Goal: Transaction & Acquisition: Purchase product/service

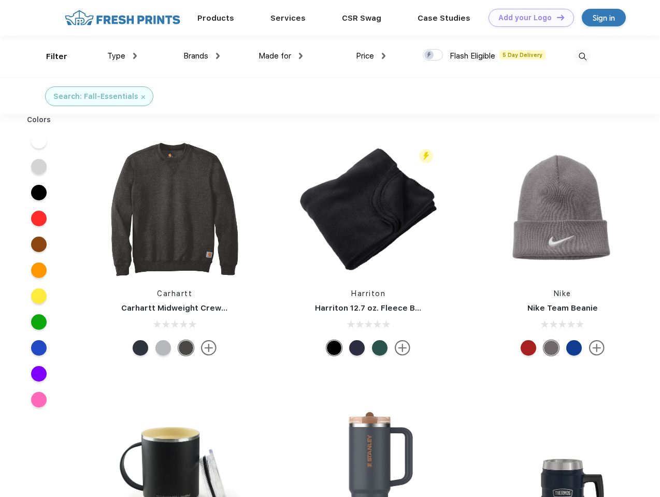
scroll to position [1, 0]
click at [527, 18] on link "Add your Logo Design Tool" at bounding box center [531, 18] width 85 height 18
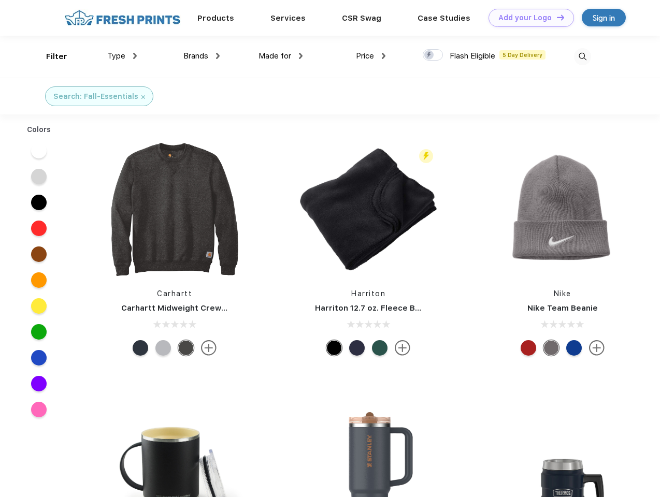
click at [0, 0] on div "Design Tool" at bounding box center [0, 0] width 0 height 0
click at [556, 17] on link "Add your Logo Design Tool" at bounding box center [531, 18] width 85 height 18
click at [50, 56] on div "Filter" at bounding box center [56, 57] width 21 height 12
click at [122, 56] on span "Type" at bounding box center [116, 55] width 18 height 9
click at [202, 56] on span "Brands" at bounding box center [195, 55] width 25 height 9
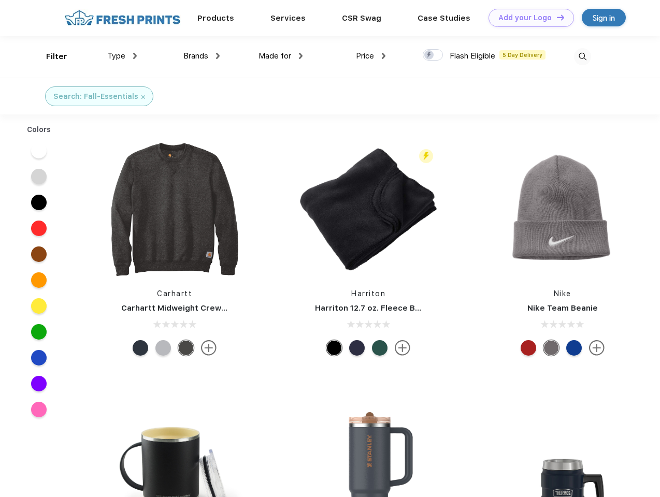
click at [281, 56] on span "Made for" at bounding box center [275, 55] width 33 height 9
click at [371, 56] on span "Price" at bounding box center [365, 55] width 18 height 9
click at [433, 55] on div at bounding box center [433, 54] width 20 height 11
click at [430, 55] on input "checkbox" at bounding box center [426, 52] width 7 height 7
click at [582, 56] on img at bounding box center [582, 56] width 17 height 17
